Goal: Register for event/course: Sign up to attend an event or enroll in a course

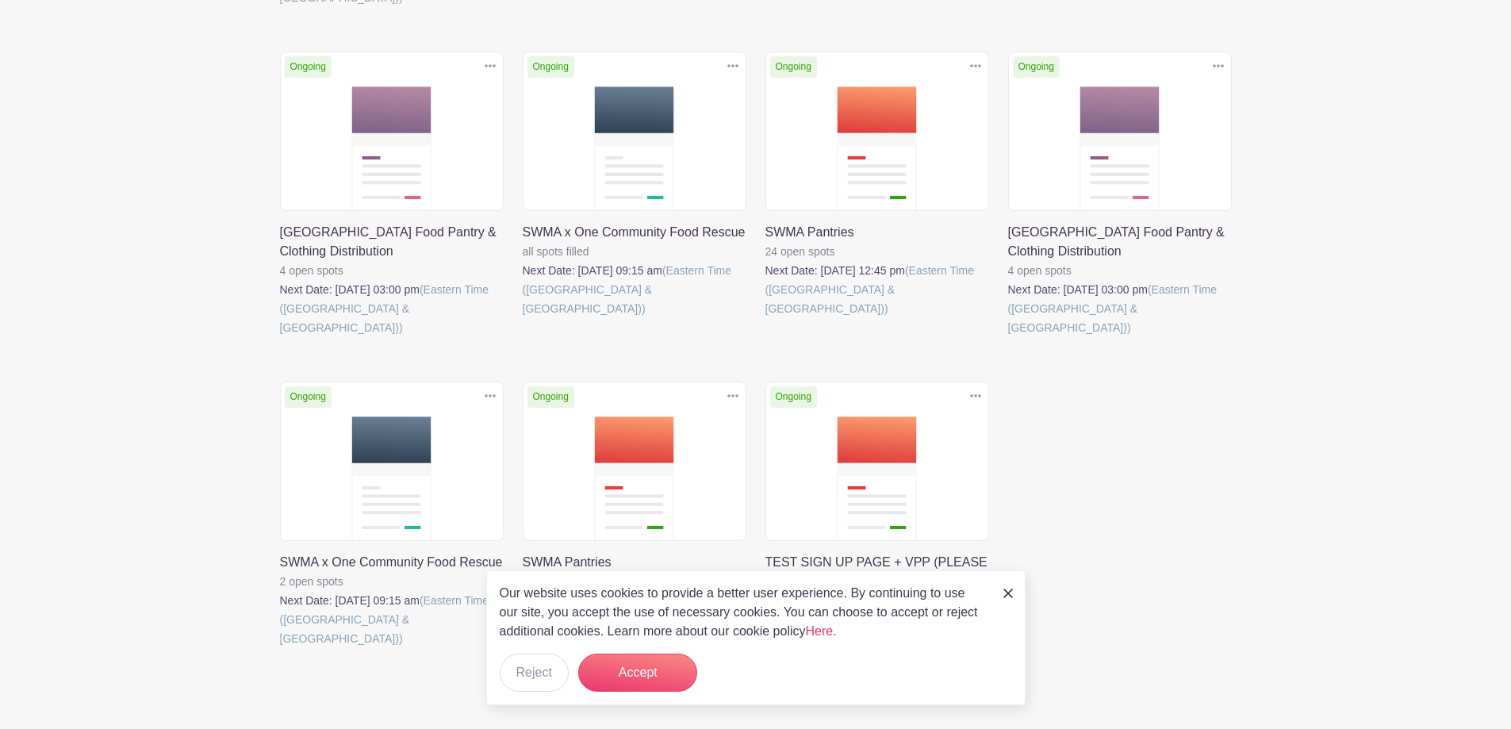
scroll to position [712, 0]
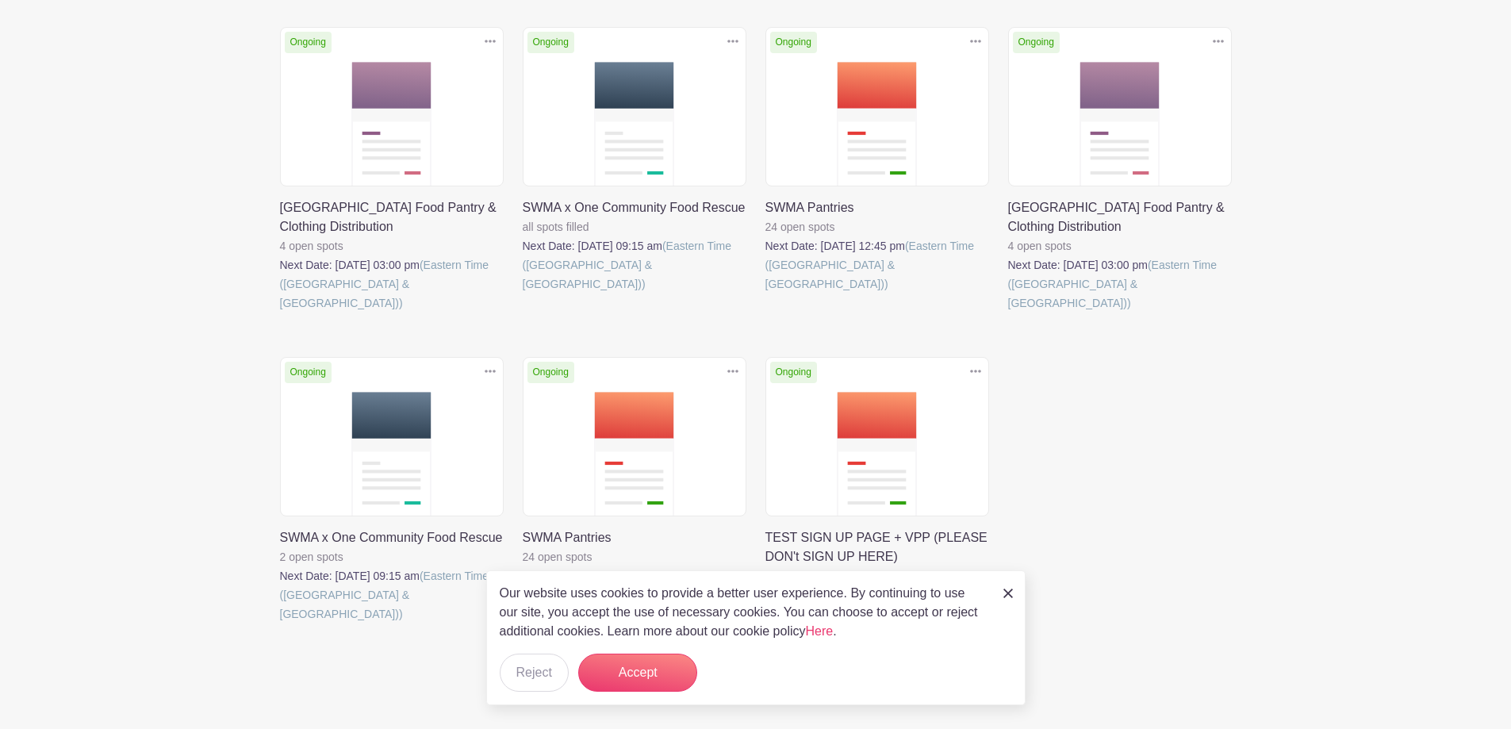
click at [1009, 594] on img at bounding box center [1009, 594] width 10 height 10
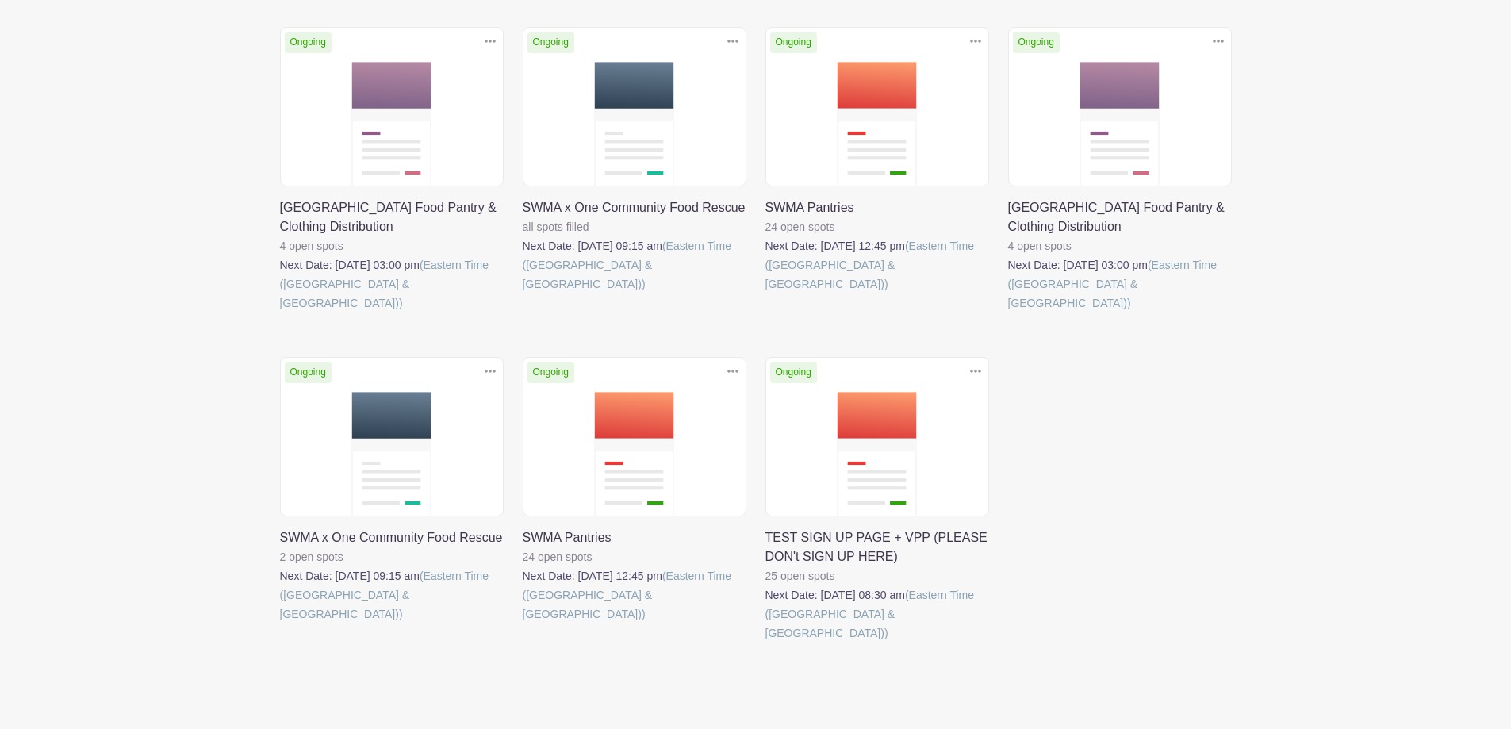
click at [128, 324] on main "Log In Sign Up for Free Sunnyside & Woodside Mutual Aid Sort by Title Recently …" at bounding box center [755, 37] width 1511 height 1499
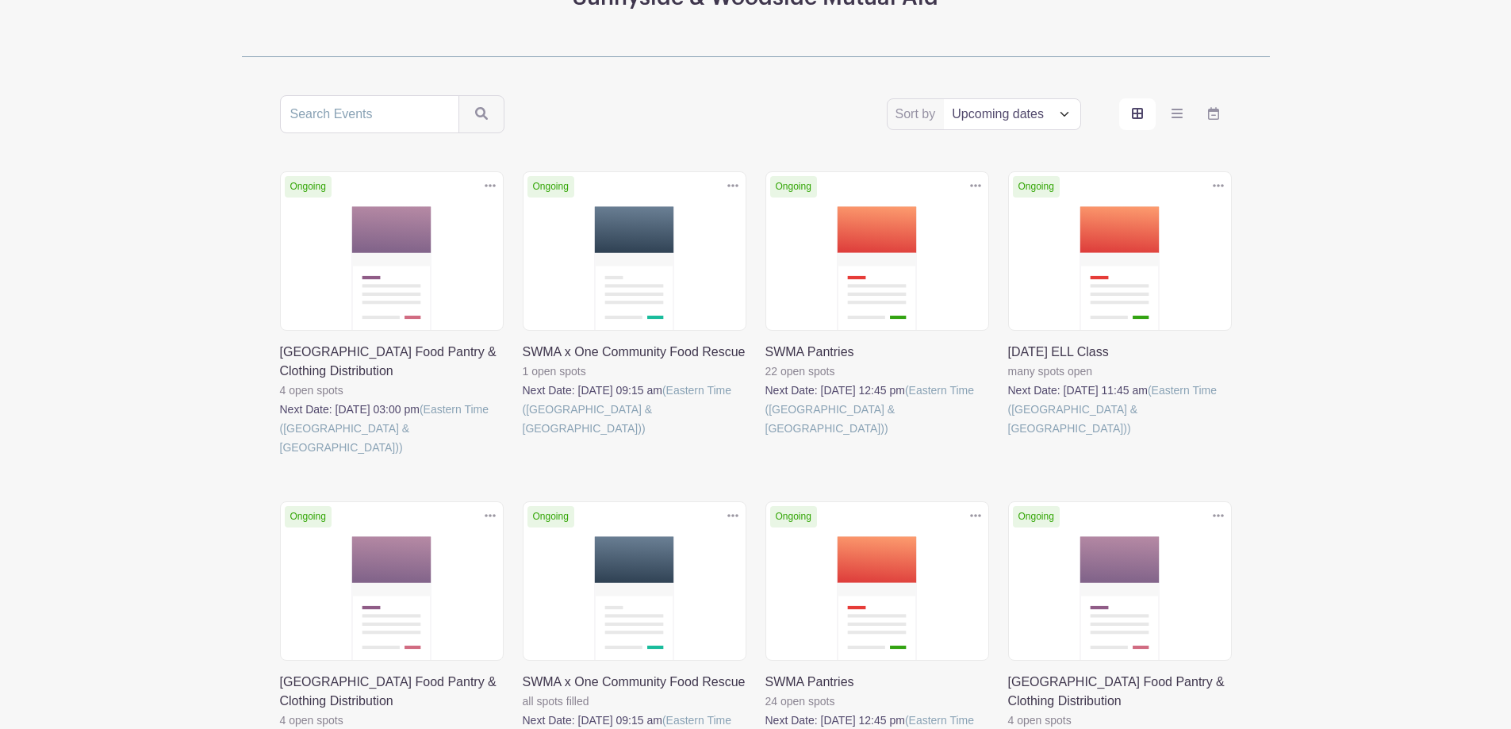
scroll to position [397, 0]
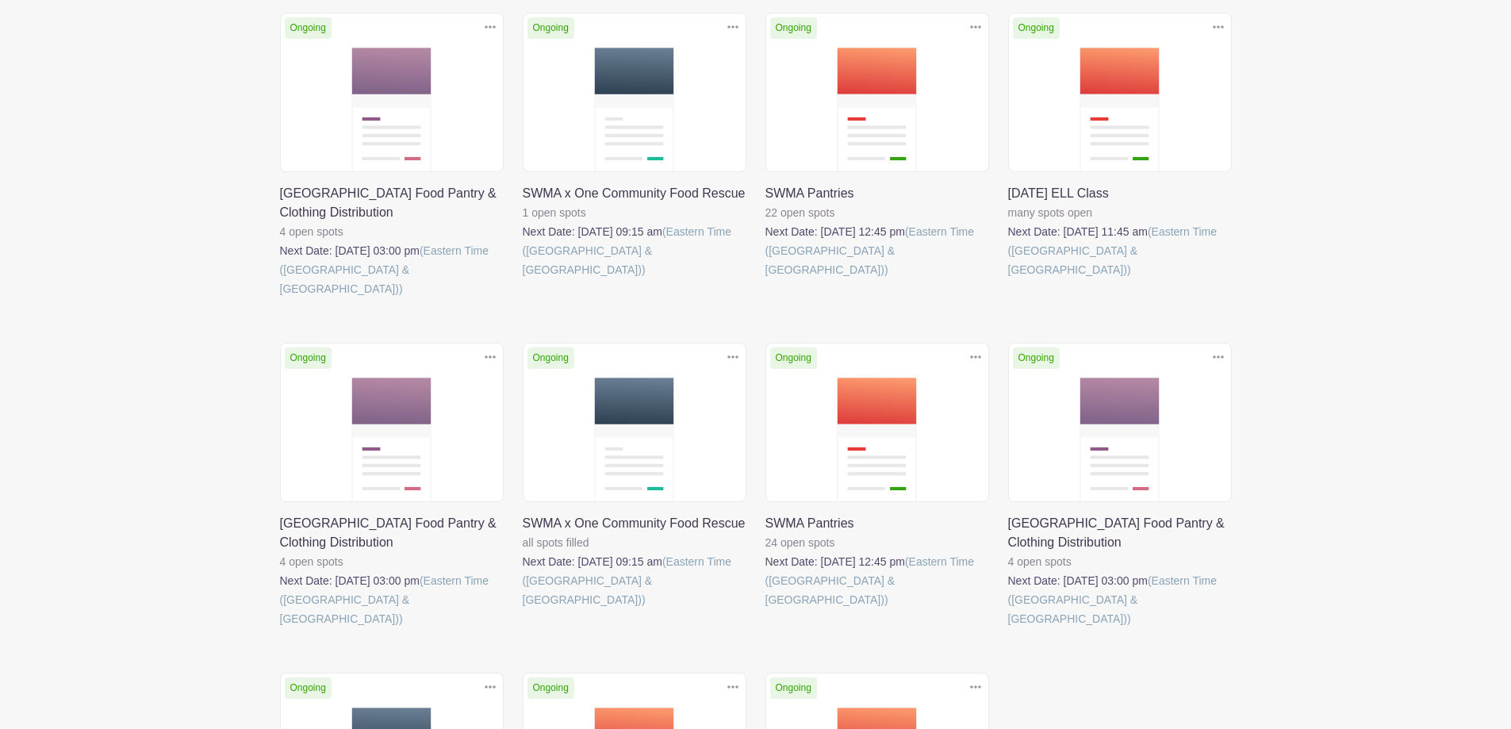
click at [523, 279] on link at bounding box center [523, 279] width 0 height 0
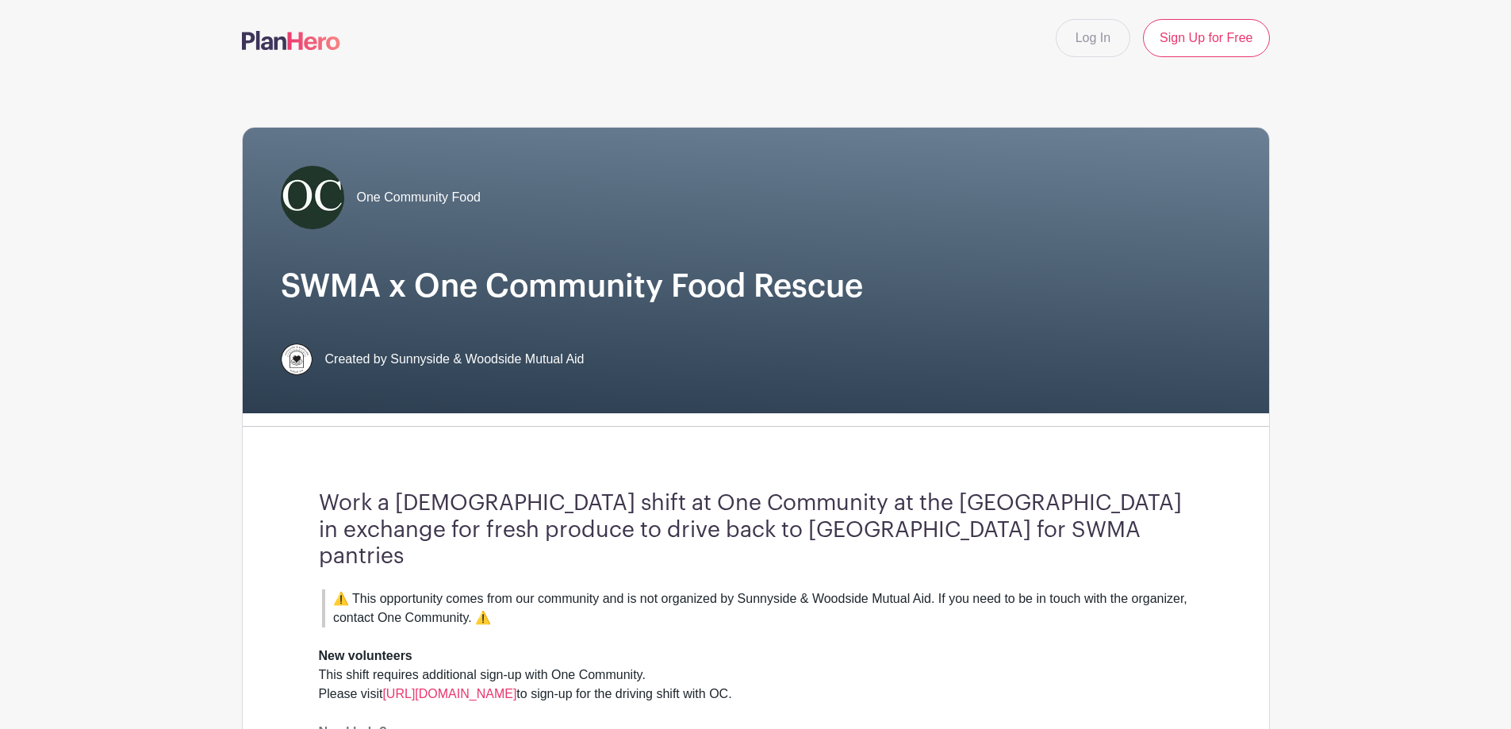
click at [630, 534] on h3 "Work a volunteer shift at One Community at the Brooklyn Navy Yard in exchange f…" at bounding box center [756, 530] width 874 height 80
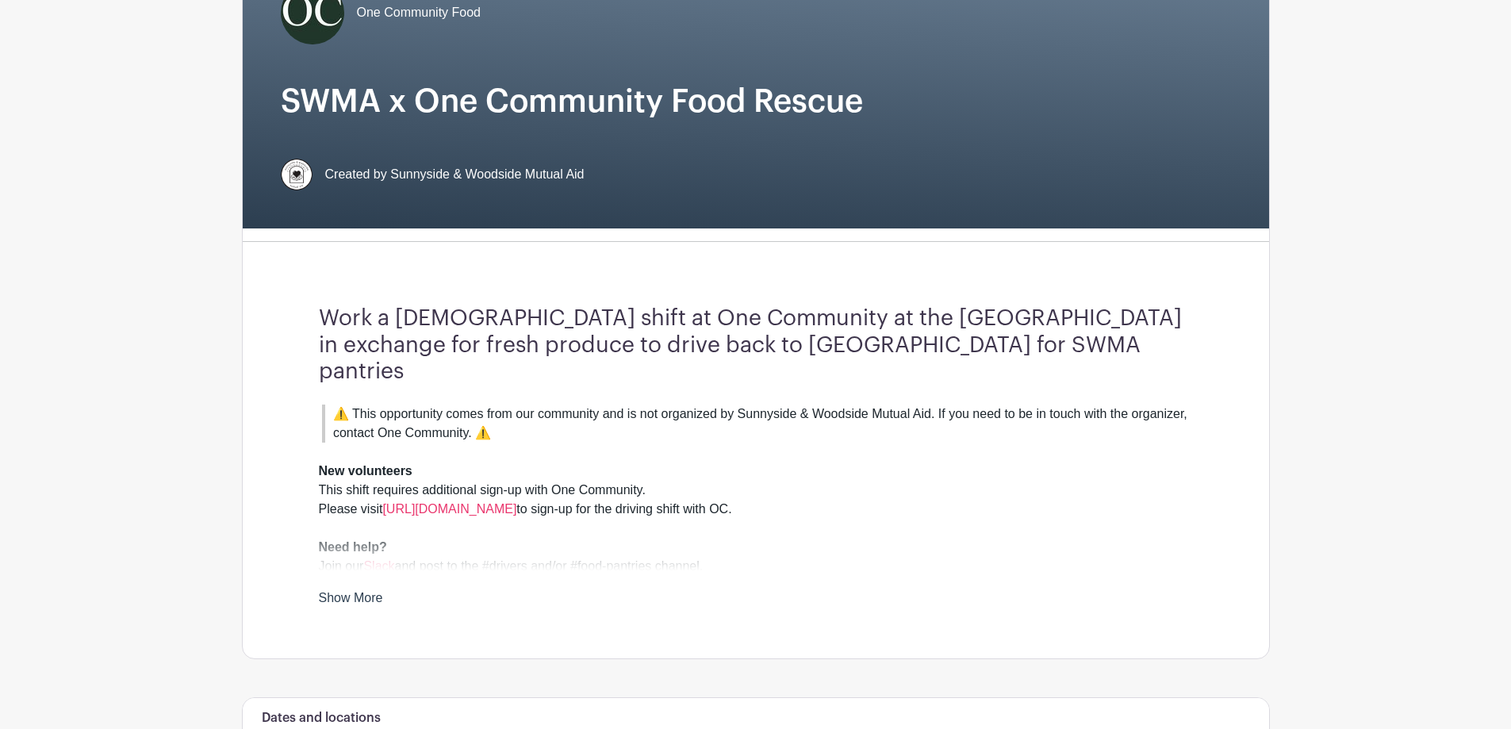
scroll to position [79, 0]
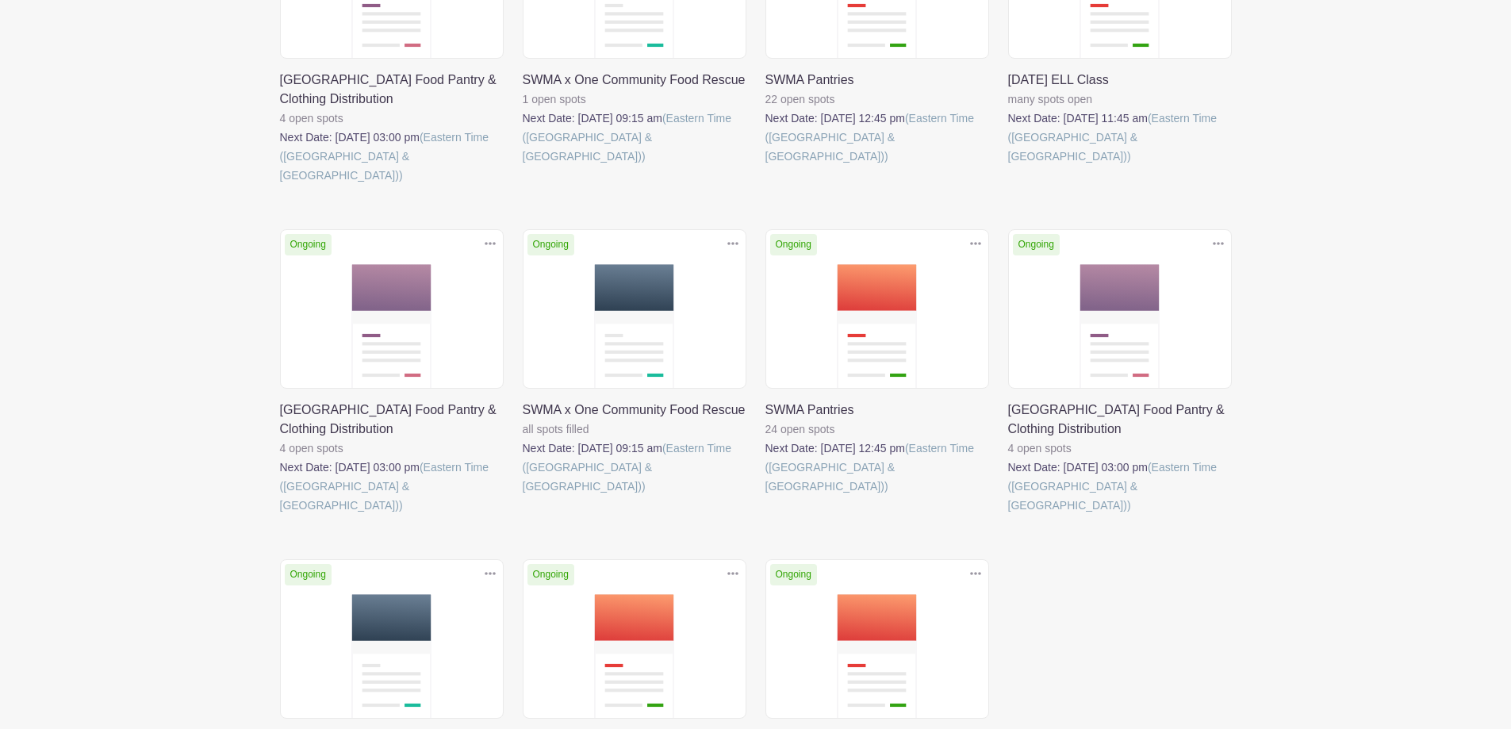
scroll to position [635, 0]
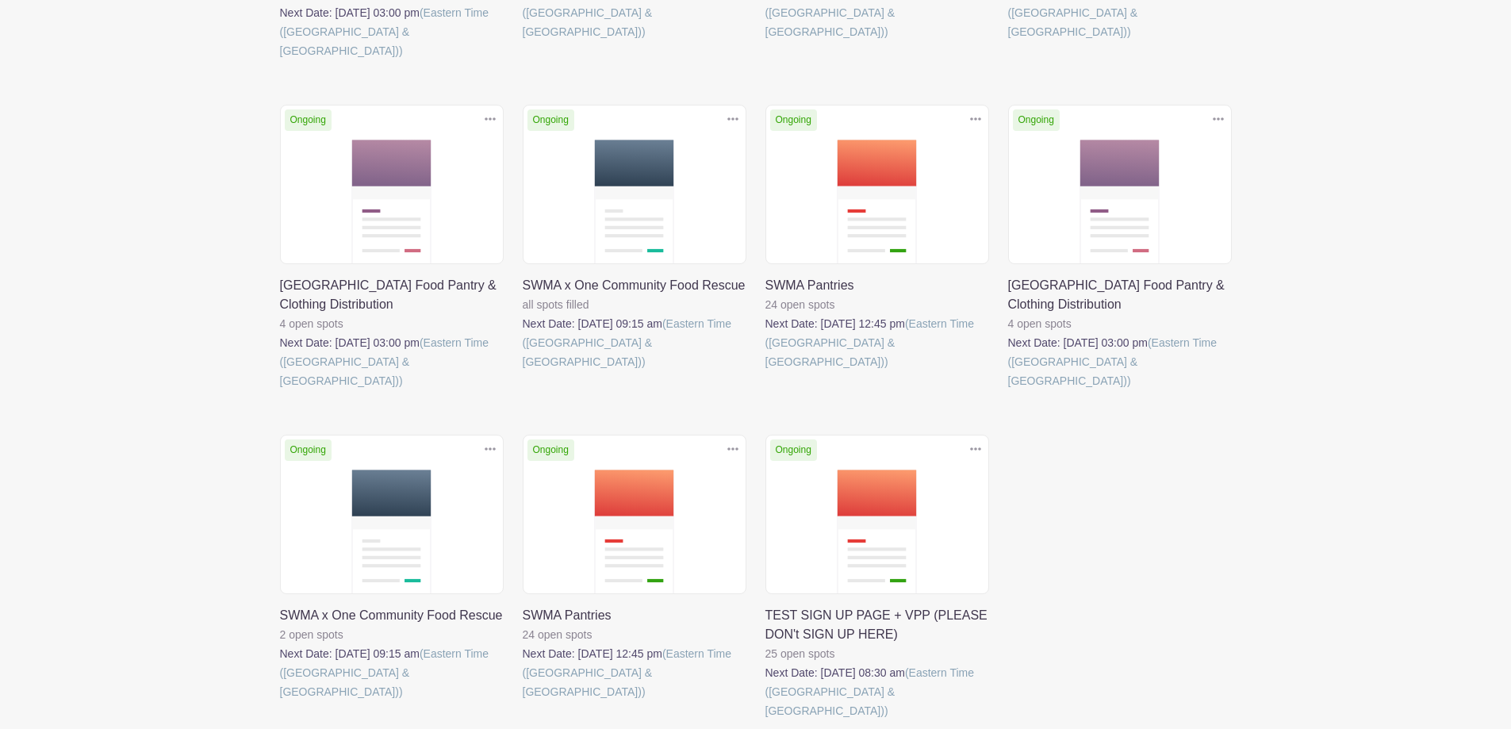
click at [523, 701] on link at bounding box center [523, 701] width 0 height 0
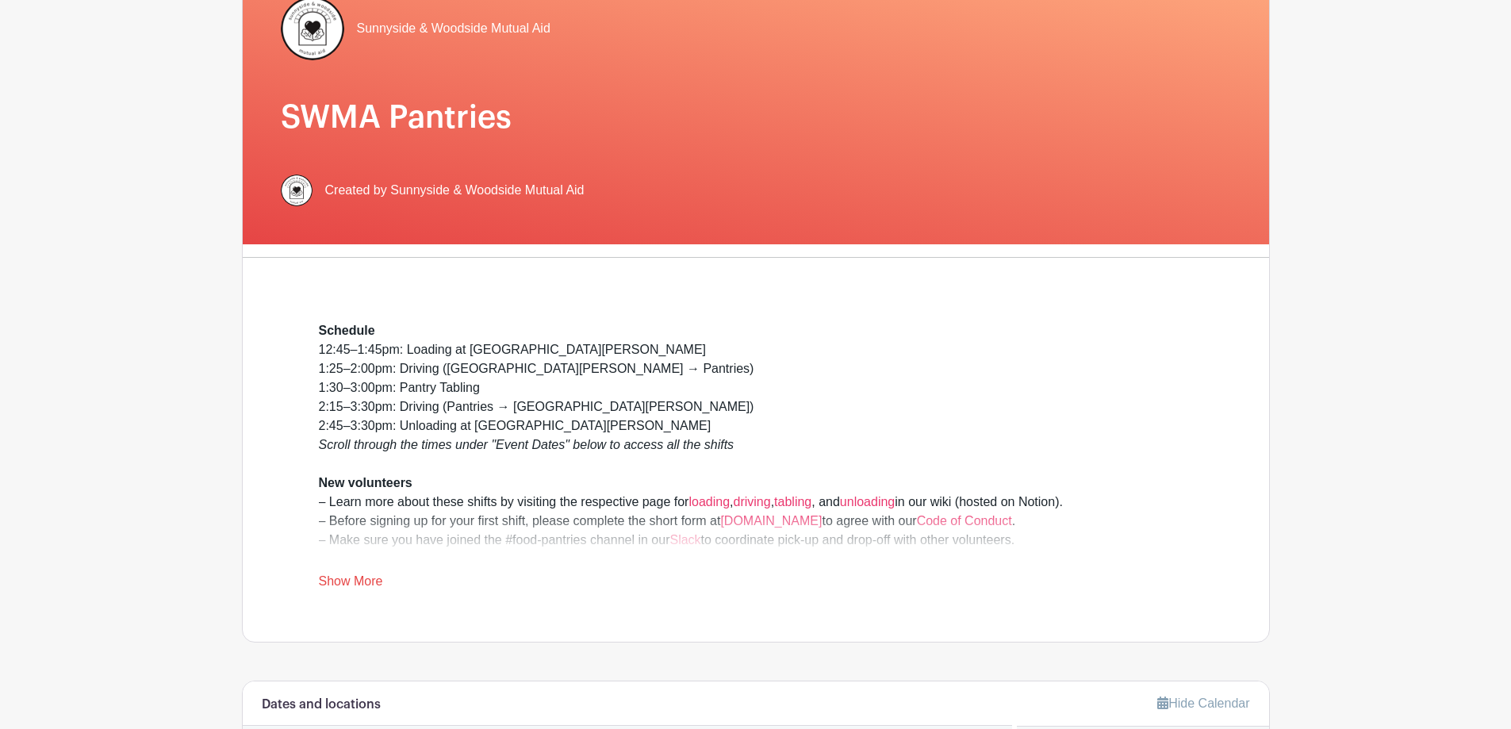
scroll to position [317, 0]
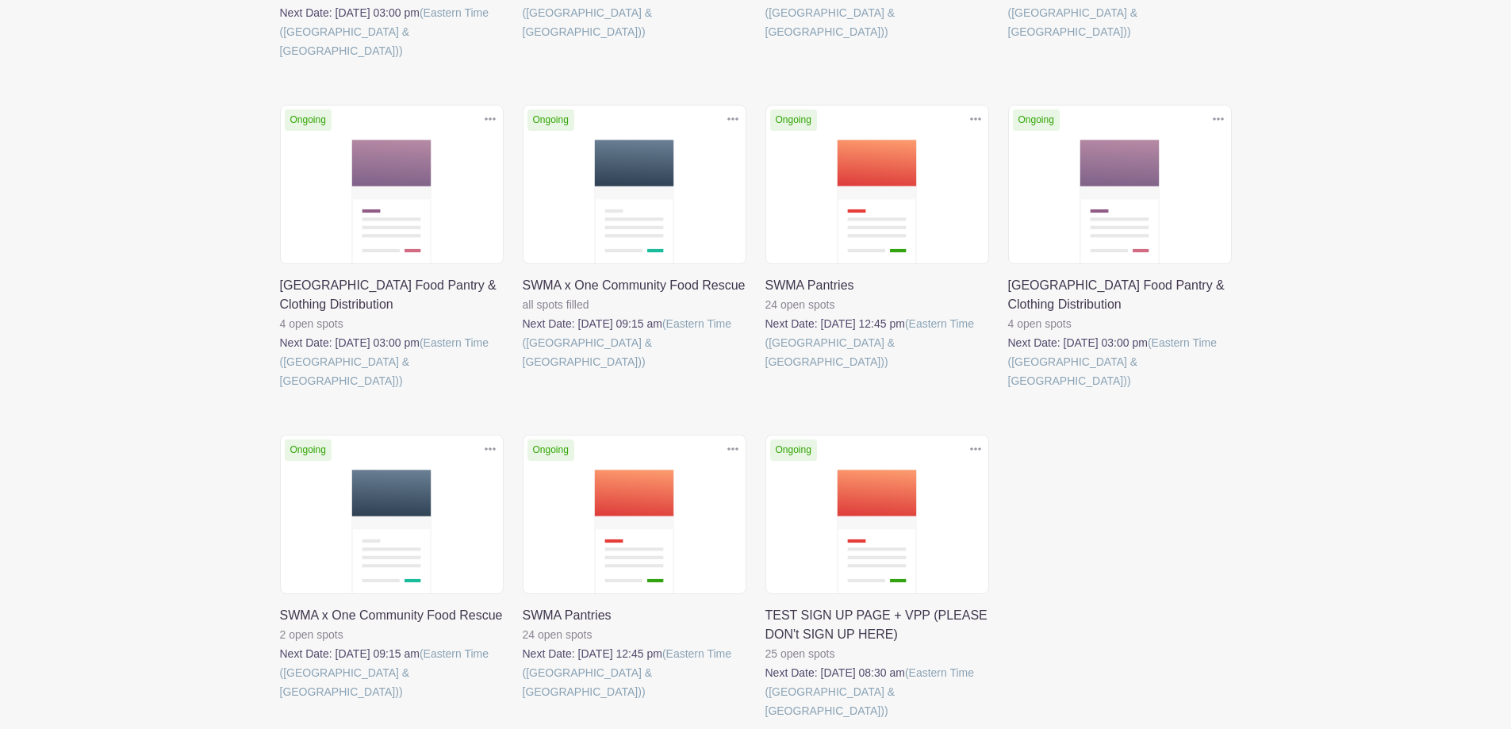
scroll to position [397, 0]
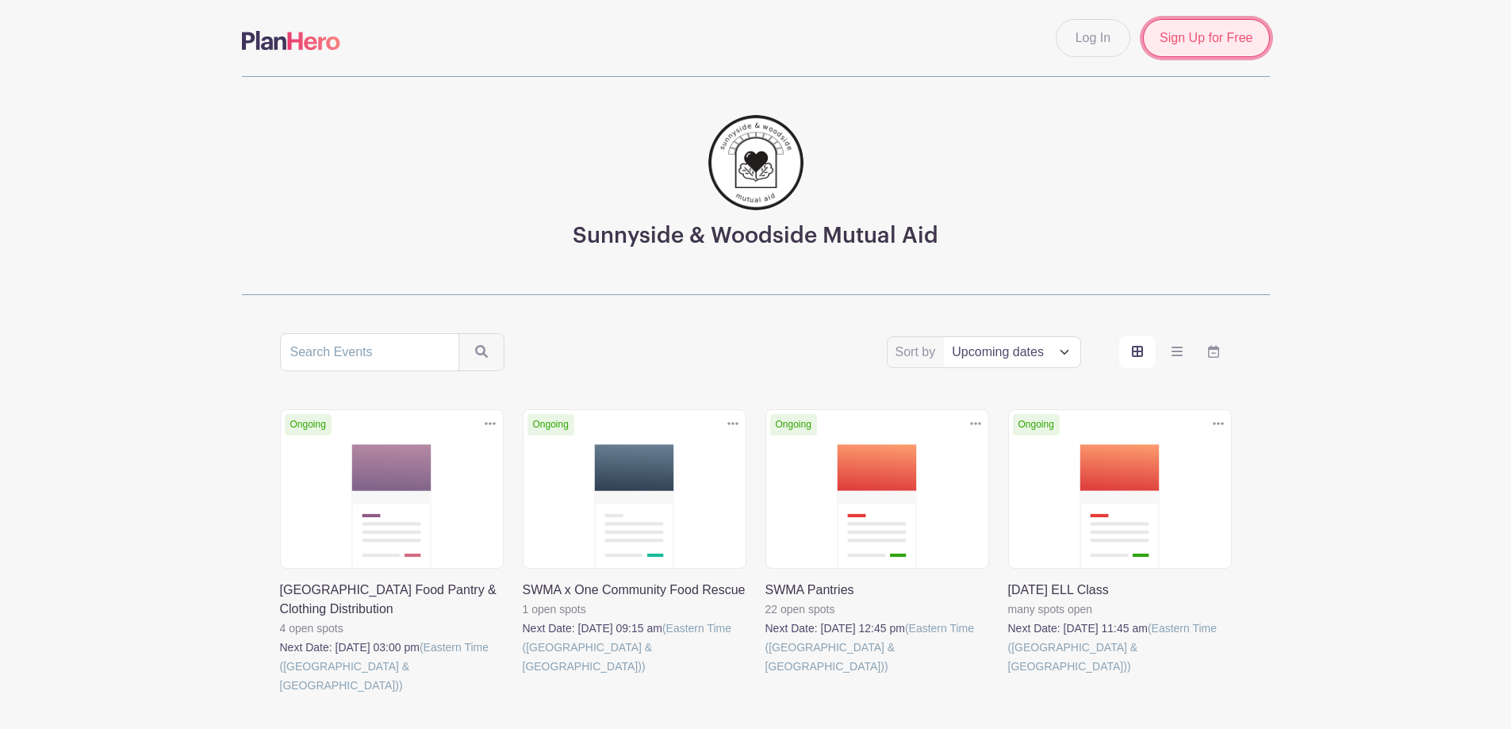
click at [1164, 48] on link "Sign Up for Free" at bounding box center [1206, 38] width 126 height 38
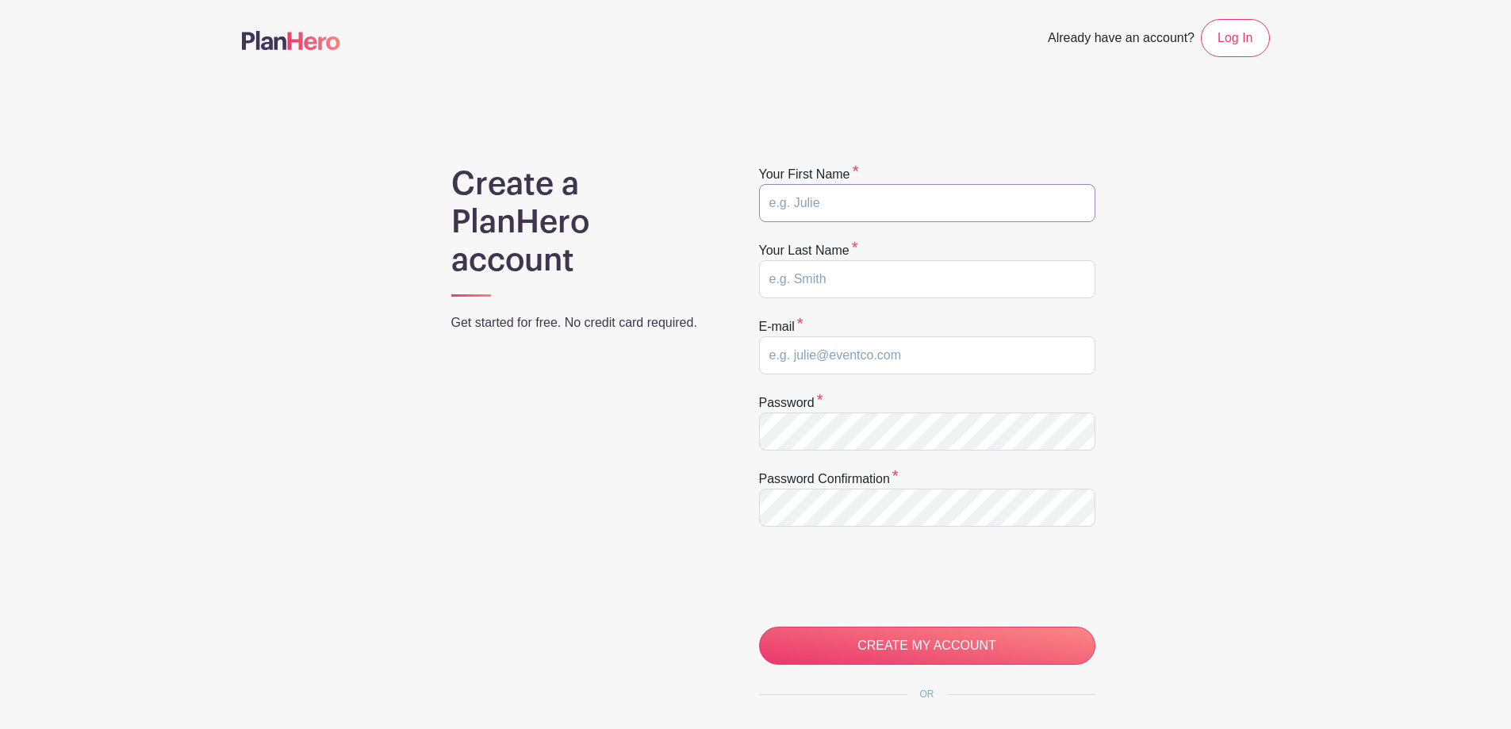
click at [863, 197] on input "text" at bounding box center [927, 203] width 336 height 38
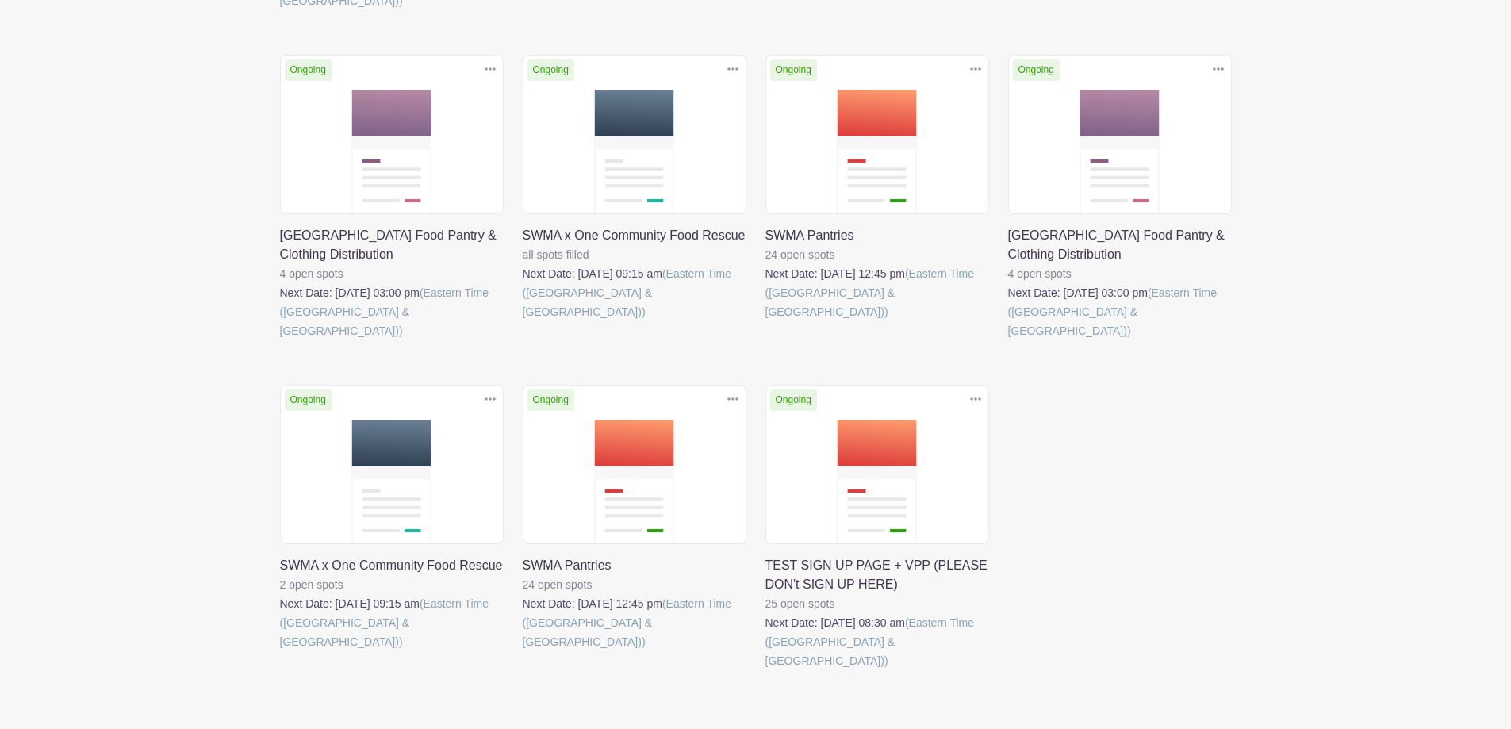
scroll to position [712, 0]
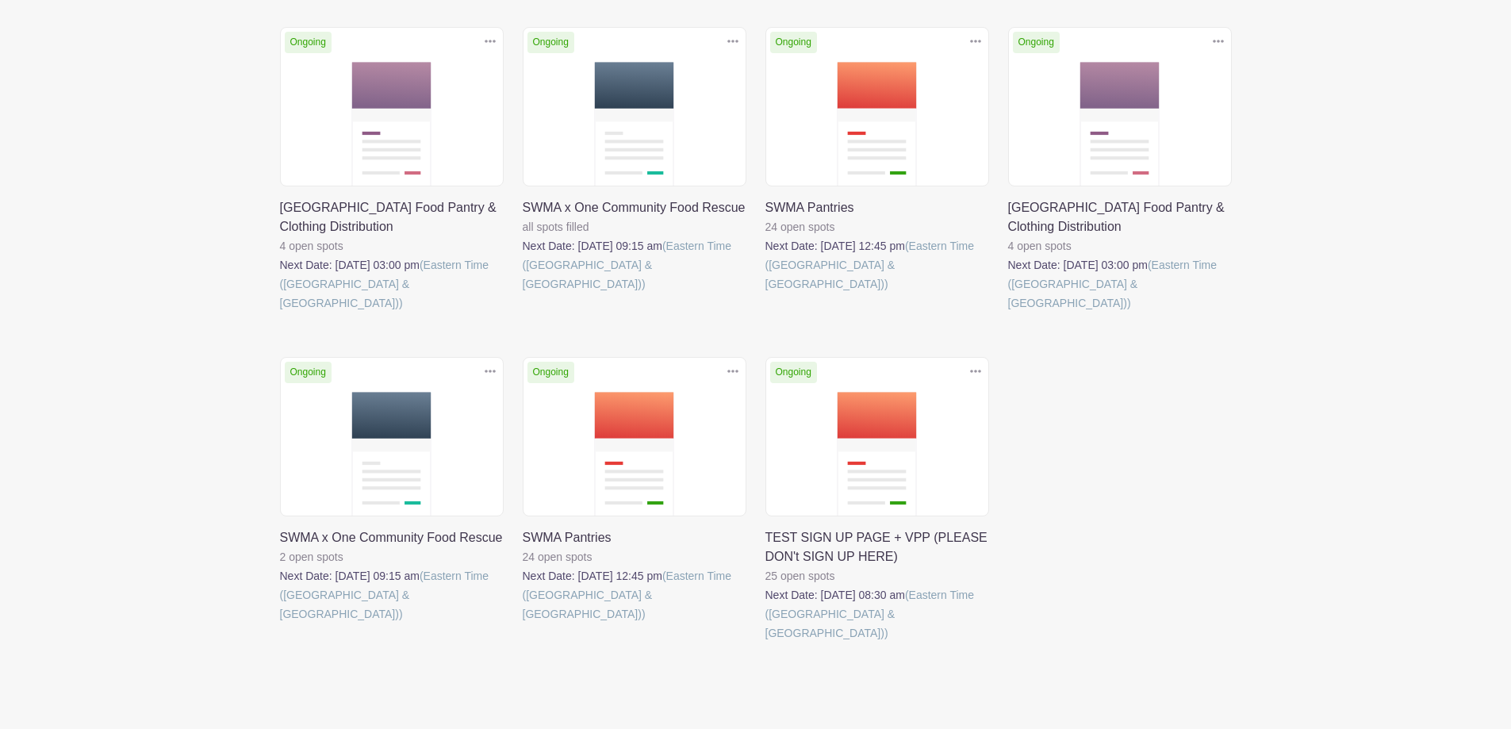
click at [766, 643] on link at bounding box center [766, 643] width 0 height 0
